Goal: Task Accomplishment & Management: Manage account settings

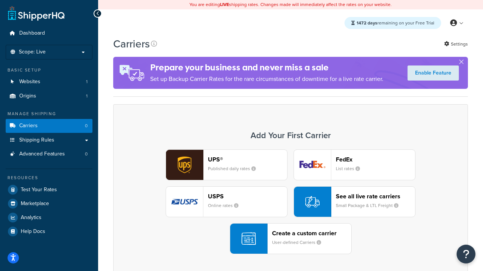
click at [290, 202] on div "UPS® Published daily rates FedEx List rates USPS Online rates See all live rate…" at bounding box center [290, 202] width 339 height 105
click at [375, 159] on header "FedEx" at bounding box center [375, 159] width 79 height 7
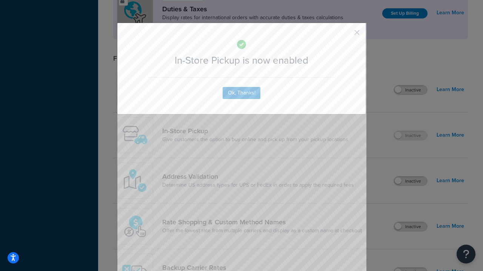
click at [345, 35] on button "button" at bounding box center [346, 35] width 2 height 2
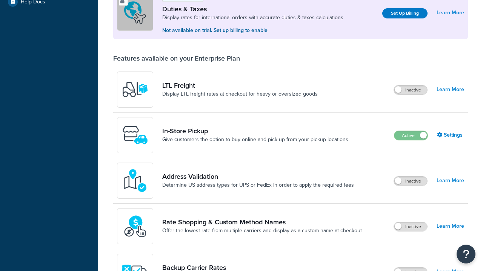
scroll to position [230, 0]
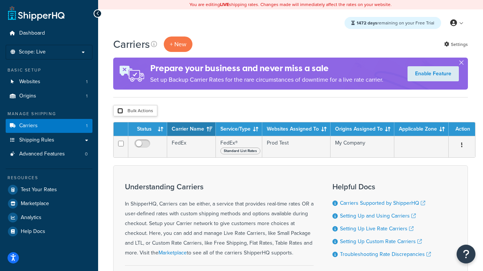
click at [120, 111] on input "checkbox" at bounding box center [120, 111] width 6 height 6
checkbox input "true"
click at [0, 0] on button "Delete" at bounding box center [0, 0] width 0 height 0
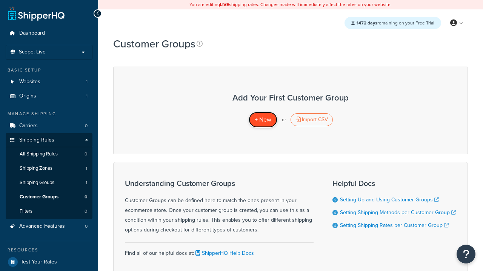
click at [262, 120] on span "+ New" at bounding box center [262, 119] width 17 height 9
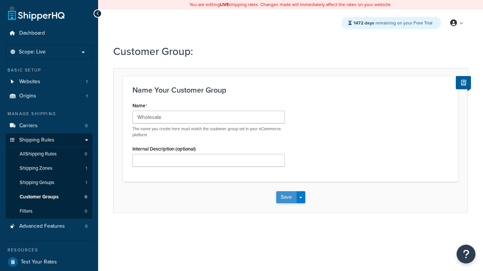
type input "Wholesale"
click at [286, 198] on button "Save" at bounding box center [286, 198] width 20 height 12
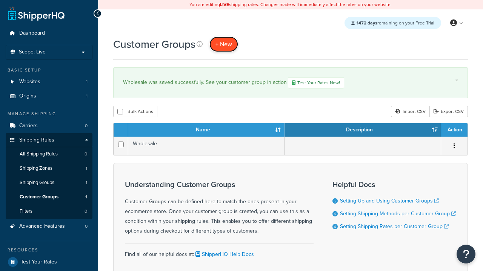
click at [224, 44] on span "+ New" at bounding box center [223, 44] width 17 height 9
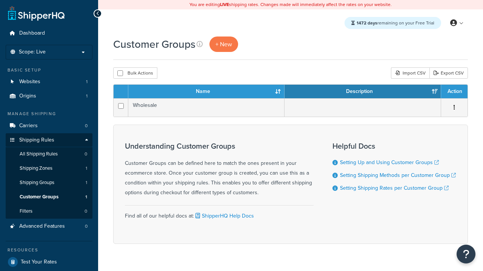
click at [206, 92] on th "Name" at bounding box center [206, 92] width 156 height 14
click at [362, 92] on th "Description" at bounding box center [362, 92] width 156 height 14
click at [454, 92] on th "Action" at bounding box center [454, 92] width 26 height 14
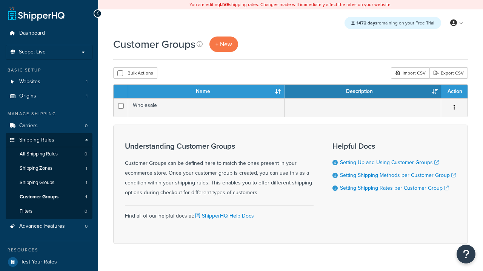
click at [454, 92] on th "Action" at bounding box center [454, 92] width 26 height 14
click at [199, 44] on icon at bounding box center [199, 44] width 6 height 6
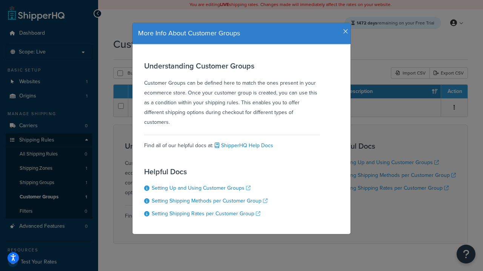
click at [343, 29] on icon "button" at bounding box center [345, 31] width 5 height 7
